Goal: Transaction & Acquisition: Purchase product/service

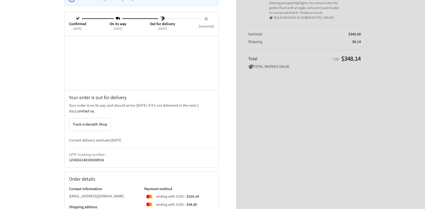
scroll to position [71, 0]
click at [89, 124] on span "Track order with Shop" at bounding box center [90, 124] width 35 height 5
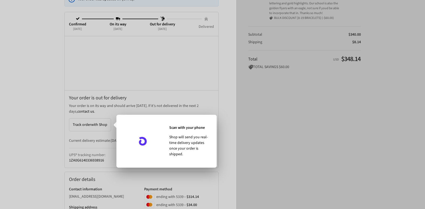
click at [227, 178] on div at bounding box center [212, 104] width 425 height 209
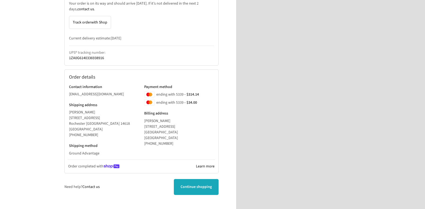
scroll to position [188, 0]
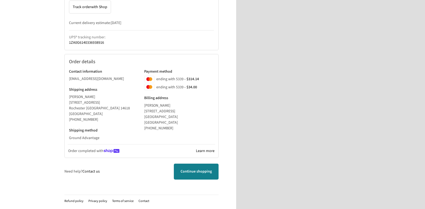
click at [205, 166] on link "Continue shopping" at bounding box center [196, 171] width 45 height 16
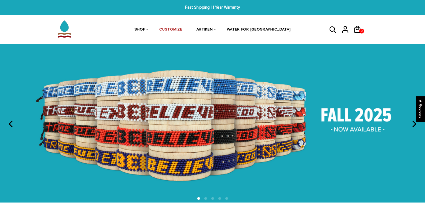
click at [8, 121] on icon "previous" at bounding box center [11, 123] width 7 height 7
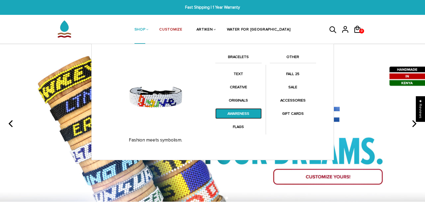
click at [234, 112] on link "AWARENESS" at bounding box center [238, 113] width 46 height 11
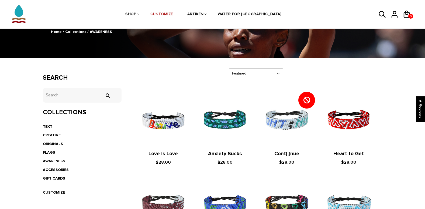
scroll to position [54, 0]
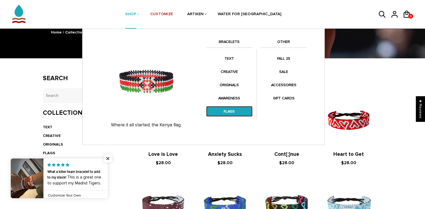
click at [232, 110] on link "FLAGS" at bounding box center [229, 111] width 46 height 11
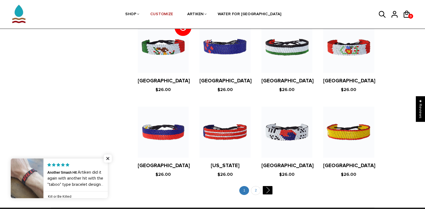
scroll to position [996, 0]
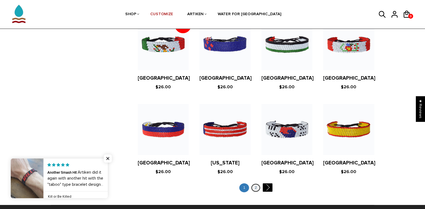
click at [254, 183] on link "2" at bounding box center [256, 187] width 10 height 9
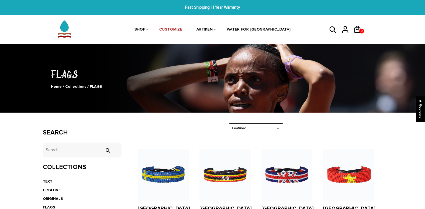
click at [335, 28] on icon at bounding box center [333, 29] width 8 height 13
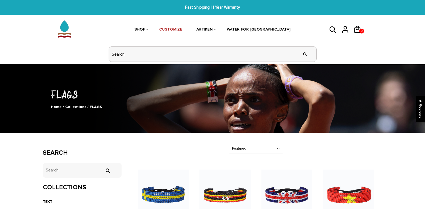
click at [207, 57] on input "header search" at bounding box center [213, 54] width 208 height 15
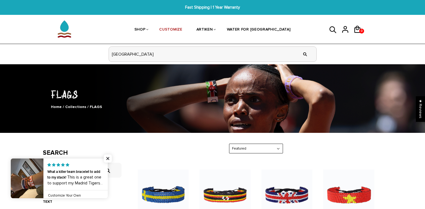
type input "boston"
click at [300, 44] on input "" at bounding box center [305, 54] width 11 height 20
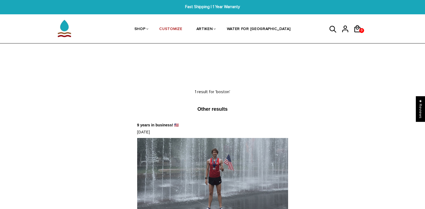
scroll to position [0, 0]
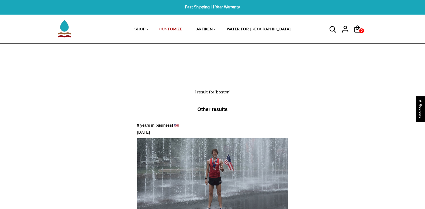
click at [335, 31] on icon at bounding box center [333, 29] width 8 height 13
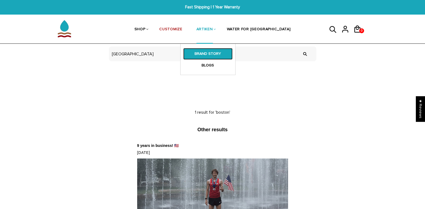
click at [204, 48] on link "BRAND STORY" at bounding box center [207, 53] width 49 height 11
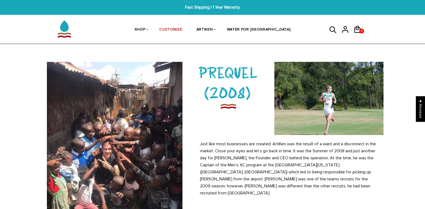
click at [334, 31] on icon at bounding box center [333, 29] width 7 height 7
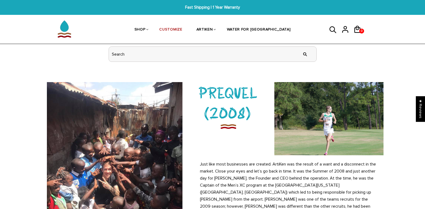
click at [230, 59] on input "header search" at bounding box center [213, 54] width 208 height 15
type input "new york"
click at [300, 44] on input "" at bounding box center [305, 54] width 11 height 20
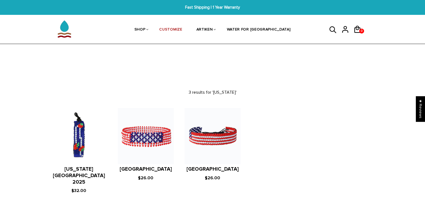
click at [333, 30] on icon at bounding box center [333, 29] width 8 height 13
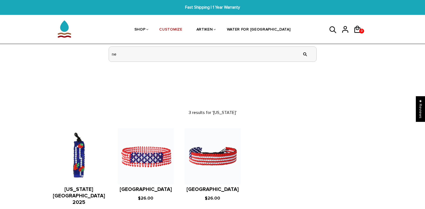
type input "n"
type input "cross country"
click at [300, 44] on input "" at bounding box center [305, 54] width 11 height 20
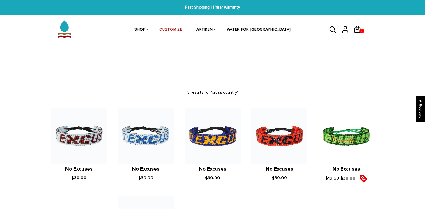
click at [332, 25] on icon at bounding box center [333, 29] width 8 height 13
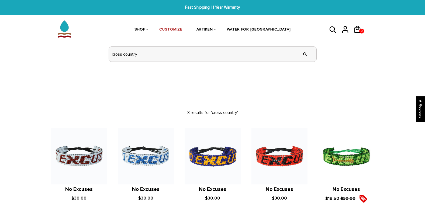
click at [239, 53] on input "cross country" at bounding box center [213, 54] width 208 height 15
type input "c"
type input "heart"
click at [300, 44] on input "" at bounding box center [305, 54] width 11 height 20
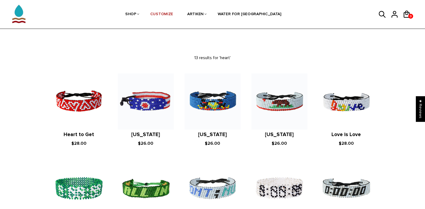
scroll to position [33, 0]
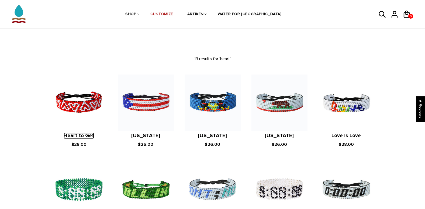
click at [91, 133] on link "Heart to Get" at bounding box center [79, 135] width 30 height 6
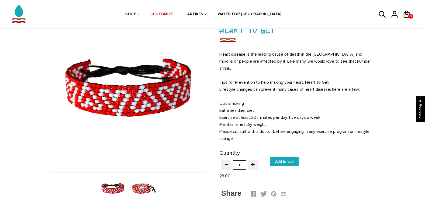
scroll to position [44, 0]
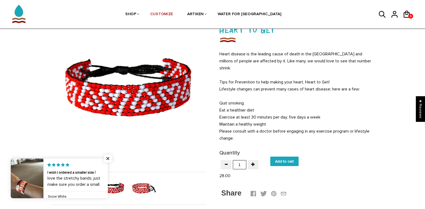
click at [111, 110] on img at bounding box center [128, 88] width 155 height 155
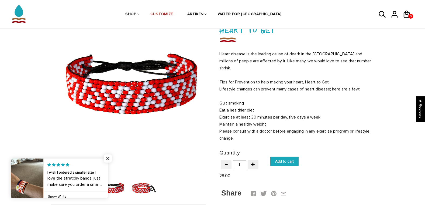
click at [124, 108] on div at bounding box center [128, 88] width 155 height 155
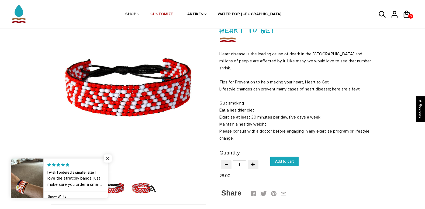
click at [124, 107] on img at bounding box center [128, 88] width 155 height 155
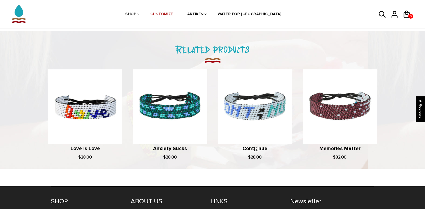
scroll to position [409, 0]
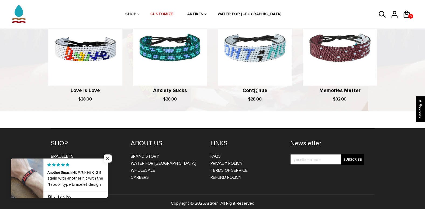
click at [108, 184] on link at bounding box center [108, 178] width 0 height 40
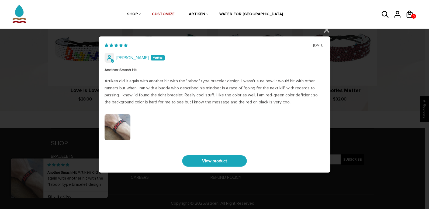
click at [181, 201] on div "[DATE] [PERSON_NAME] Another Smash Hit Artiken did it again with another hit wi…" at bounding box center [214, 104] width 429 height 209
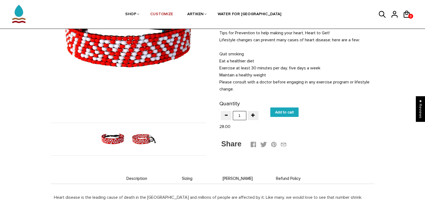
scroll to position [93, 0]
